Goal: Entertainment & Leisure: Consume media (video, audio)

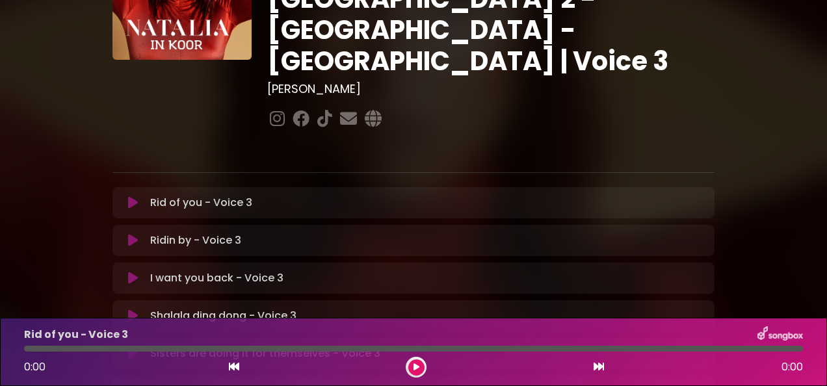
scroll to position [125, 0]
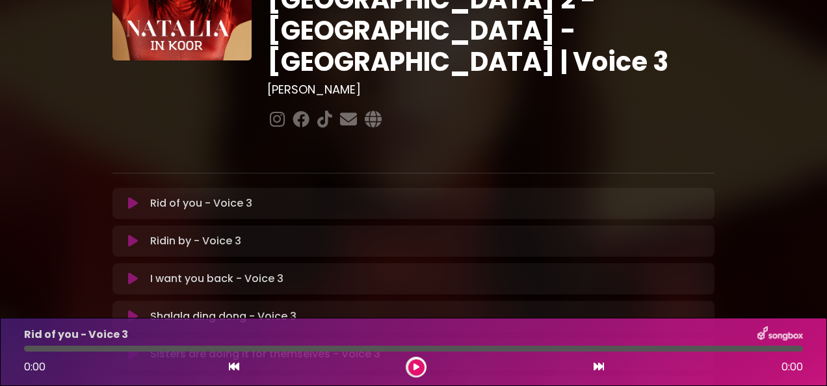
click at [258, 196] on div "Rid of you - Voice 3 Loading Track..." at bounding box center [426, 204] width 562 height 16
click at [206, 196] on p "Rid of you - Voice 3 Loading Track..." at bounding box center [201, 204] width 102 height 16
click at [473, 188] on div "Rid of you - Voice 3 Loading Track... Your Feedback" at bounding box center [413, 203] width 602 height 31
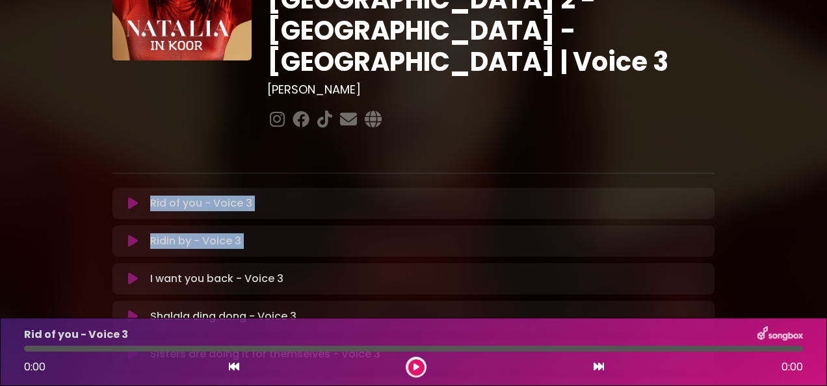
drag, startPoint x: 473, startPoint y: 116, endPoint x: 523, endPoint y: 181, distance: 82.1
click at [413, 362] on button at bounding box center [416, 368] width 16 height 16
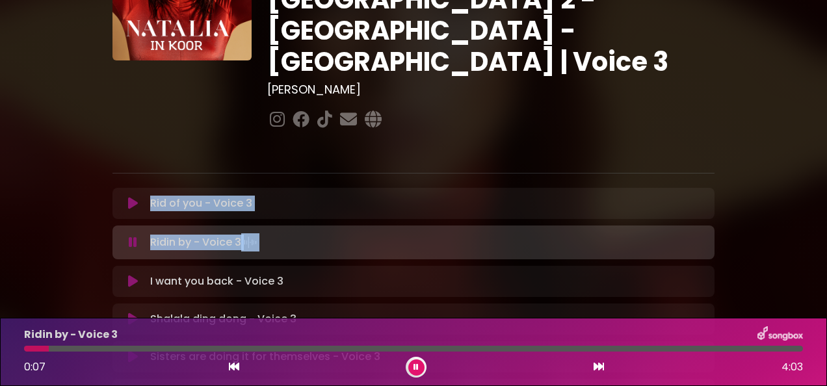
click at [417, 367] on icon at bounding box center [415, 367] width 5 height 8
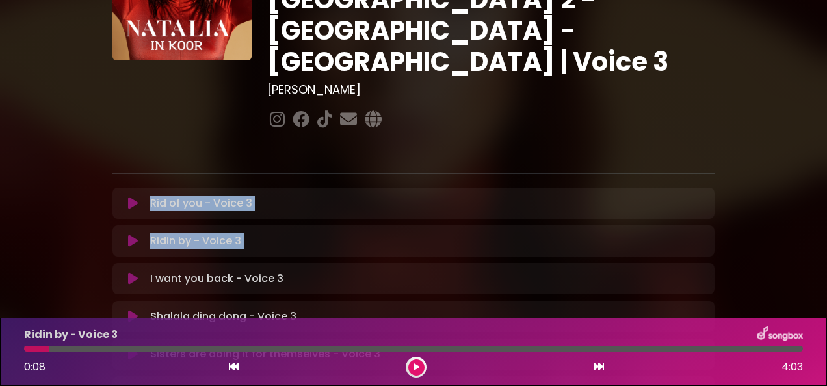
click at [242, 196] on p "Rid of you - Voice 3 Loading Track..." at bounding box center [201, 204] width 102 height 16
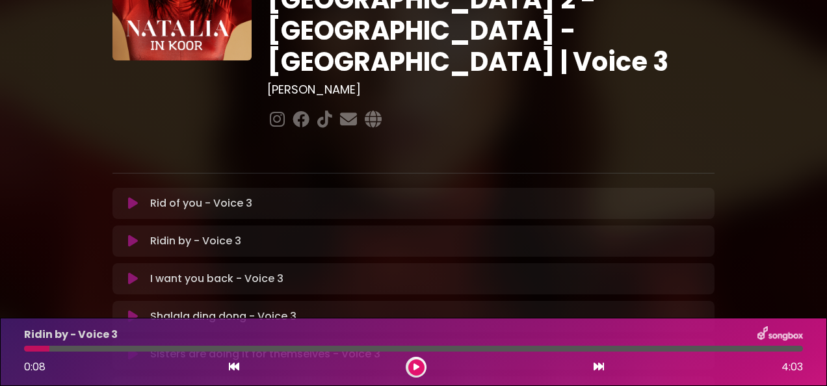
click at [230, 369] on icon at bounding box center [234, 366] width 10 height 10
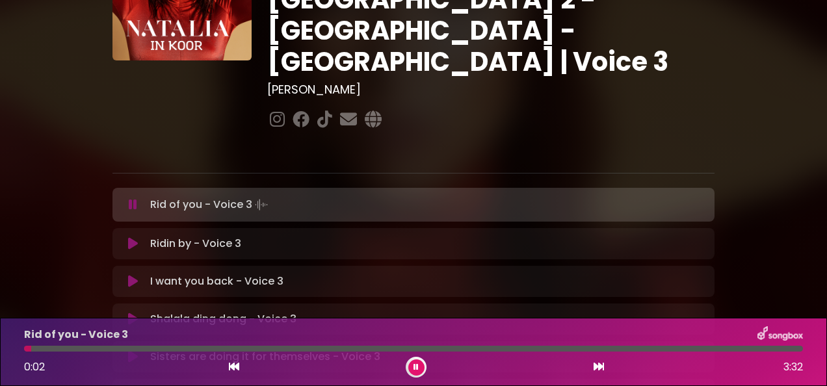
click at [422, 368] on button at bounding box center [416, 368] width 16 height 16
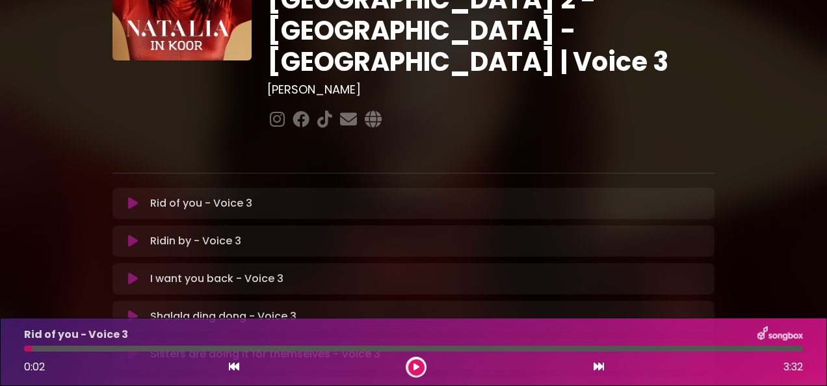
click at [416, 367] on icon at bounding box center [416, 368] width 9 height 10
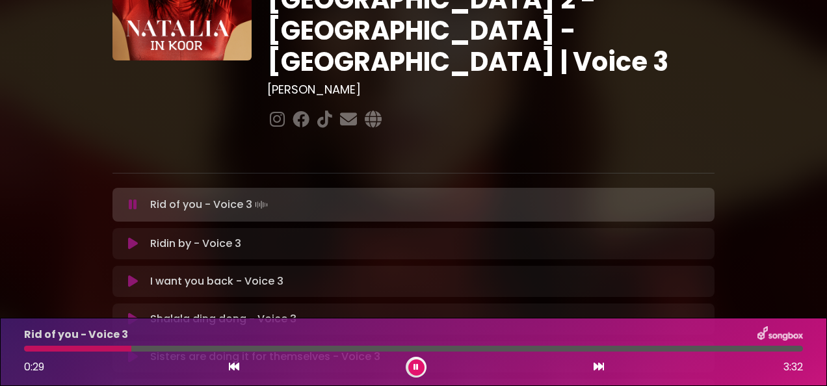
click at [233, 365] on icon at bounding box center [234, 366] width 10 height 10
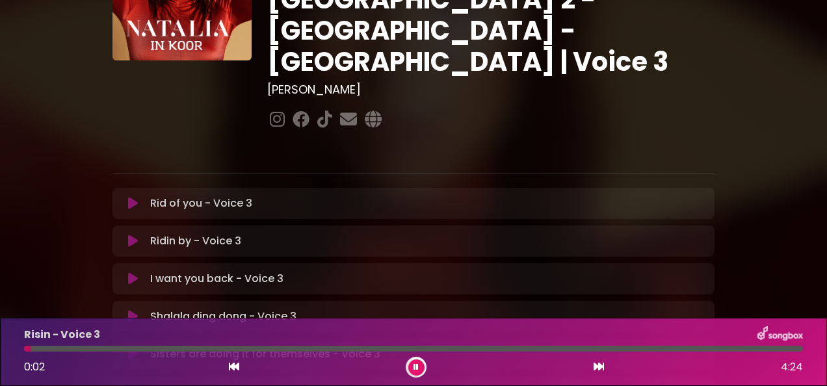
click at [252, 188] on div "Rid of you - Voice 3 Loading Track... Your Feedback" at bounding box center [413, 203] width 602 height 31
click at [227, 196] on p "Rid of you - Voice 3 Loading Track..." at bounding box center [201, 204] width 102 height 16
click at [226, 196] on p "Rid of you - Voice 3 Loading Track..." at bounding box center [201, 204] width 102 height 16
drag, startPoint x: 226, startPoint y: 132, endPoint x: 201, endPoint y: 117, distance: 29.4
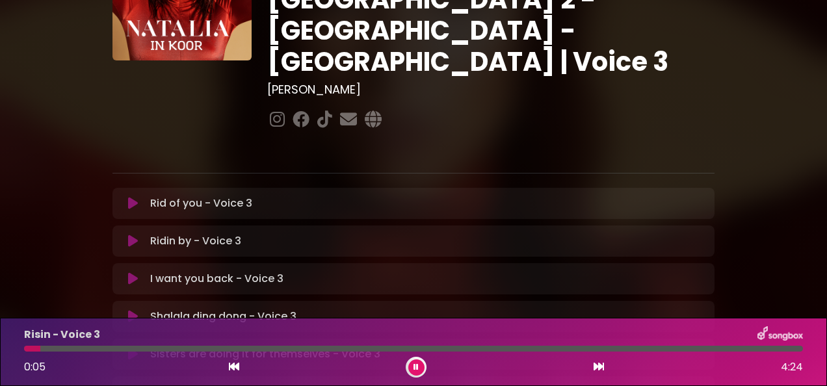
click at [201, 188] on div "Rid of you - Voice 3 Loading Track... Your Feedback" at bounding box center [413, 203] width 602 height 31
click at [234, 363] on icon at bounding box center [234, 366] width 10 height 10
click at [597, 368] on icon at bounding box center [599, 366] width 10 height 10
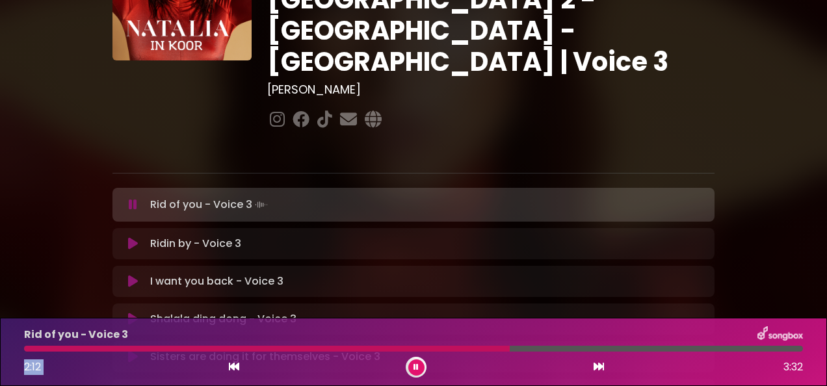
drag, startPoint x: 536, startPoint y: 348, endPoint x: 512, endPoint y: 354, distance: 24.6
click at [512, 354] on div "Rid of you - Voice 3 2:12 3:32" at bounding box center [413, 351] width 794 height 51
click at [415, 361] on button at bounding box center [416, 368] width 16 height 16
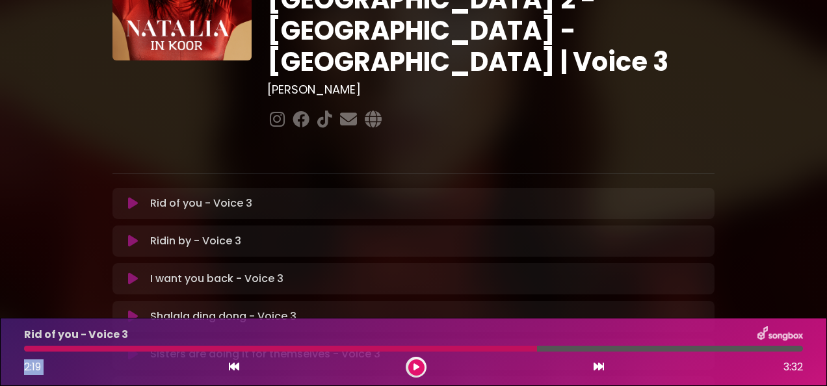
click at [414, 361] on button at bounding box center [416, 368] width 16 height 16
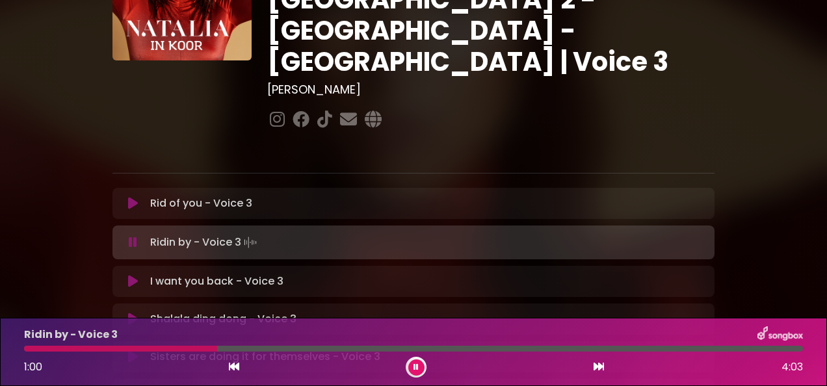
click at [216, 196] on p "Rid of you - Voice 3 Loading Track..." at bounding box center [201, 204] width 102 height 16
click at [201, 196] on p "Rid of you - Voice 3 Loading Track..." at bounding box center [201, 204] width 102 height 16
click at [230, 372] on icon at bounding box center [234, 366] width 10 height 10
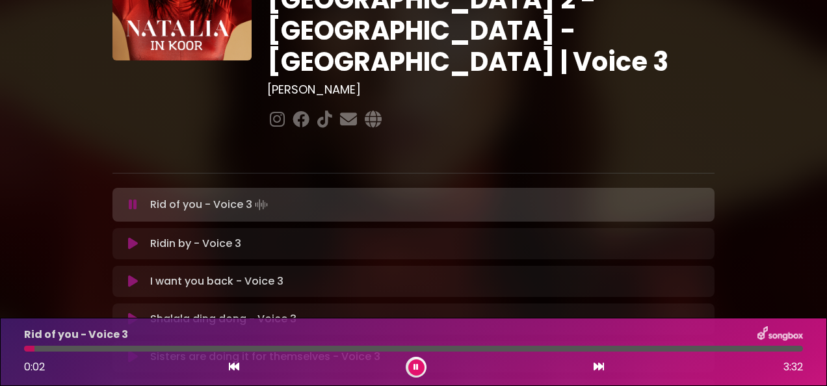
click at [597, 351] on div at bounding box center [413, 349] width 779 height 6
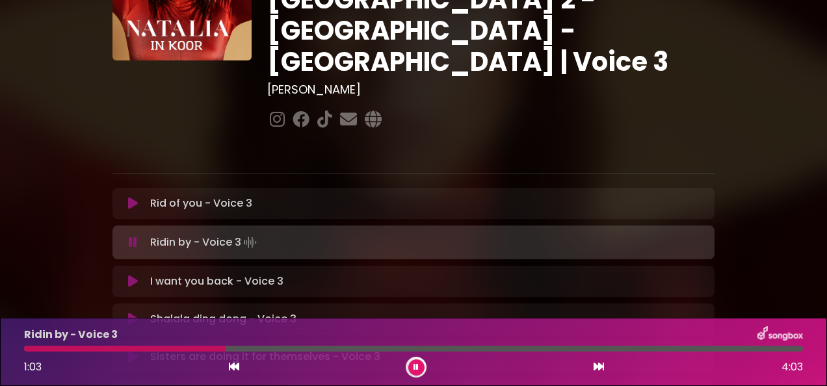
click at [232, 363] on icon at bounding box center [234, 366] width 10 height 10
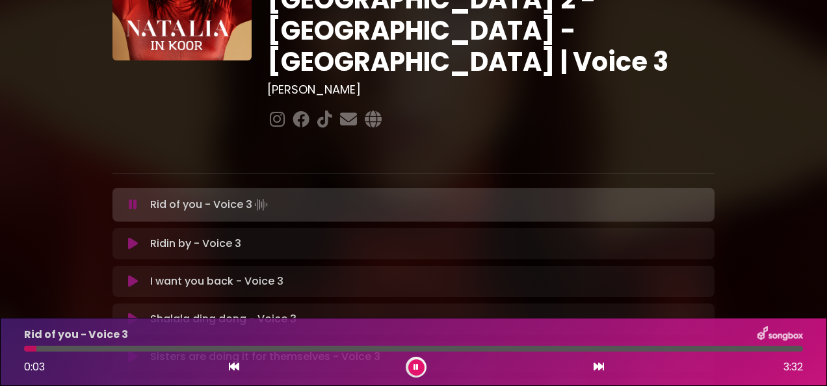
drag, startPoint x: 232, startPoint y: 363, endPoint x: 588, endPoint y: 364, distance: 356.3
click at [588, 364] on div "0:03 3:32" at bounding box center [413, 367] width 794 height 21
click at [599, 365] on icon at bounding box center [599, 366] width 10 height 10
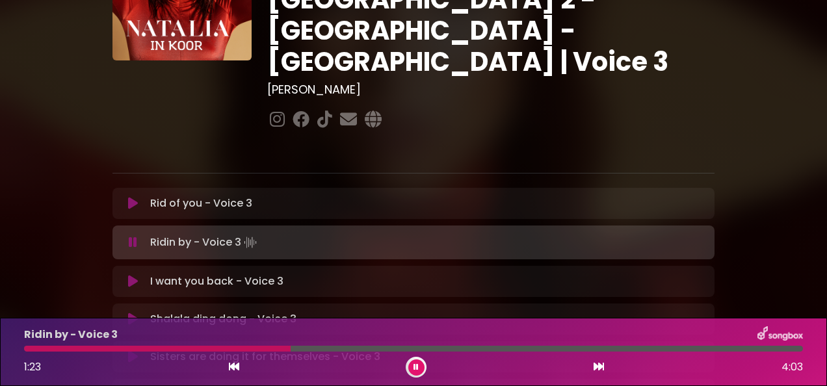
click at [234, 350] on div at bounding box center [157, 349] width 267 height 6
click at [220, 348] on div at bounding box center [134, 349] width 220 height 6
click at [275, 347] on div at bounding box center [167, 349] width 287 height 6
click at [259, 348] on div at bounding box center [165, 349] width 282 height 6
click at [259, 348] on div at bounding box center [155, 349] width 263 height 6
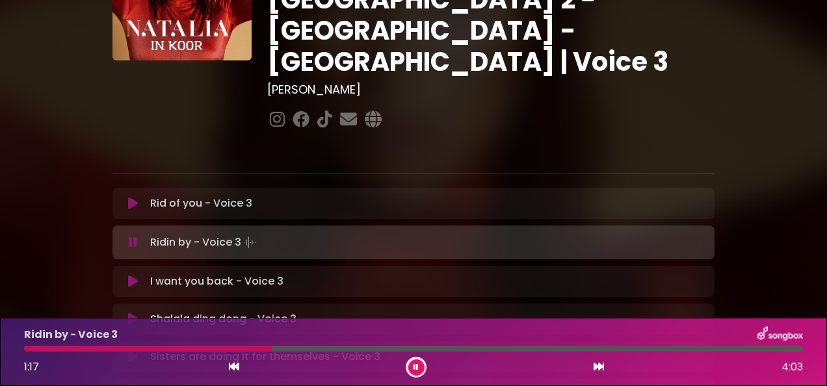
click at [250, 347] on div at bounding box center [148, 349] width 248 height 6
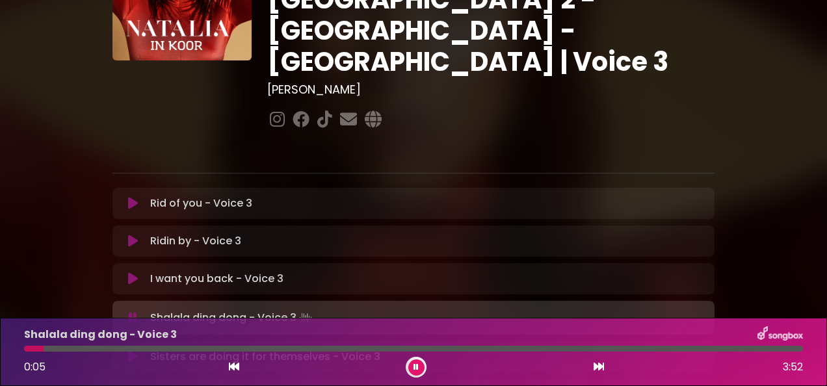
click at [420, 366] on button at bounding box center [416, 368] width 16 height 16
